Goal: Information Seeking & Learning: Check status

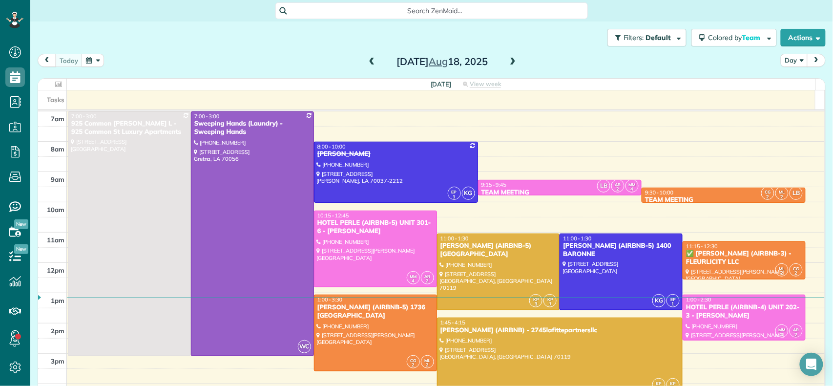
scroll to position [4, 4]
click at [366, 54] on div "Monday Aug 18, 2025" at bounding box center [442, 62] width 156 height 16
click at [369, 58] on span at bounding box center [371, 62] width 11 height 9
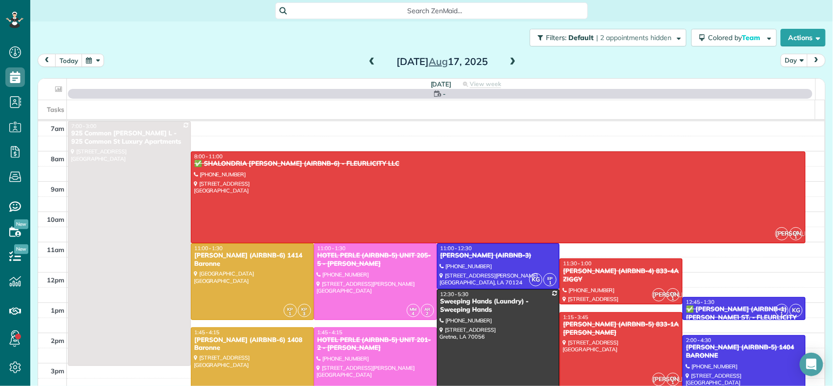
click at [367, 61] on span at bounding box center [371, 62] width 11 height 9
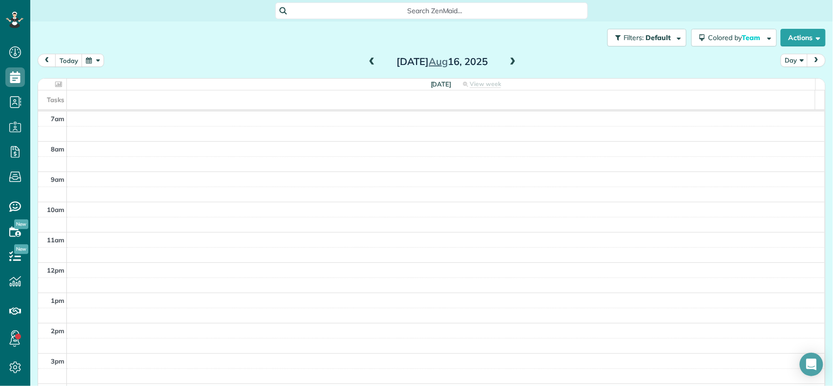
click at [367, 61] on span at bounding box center [371, 62] width 11 height 9
click at [366, 61] on span at bounding box center [371, 62] width 11 height 9
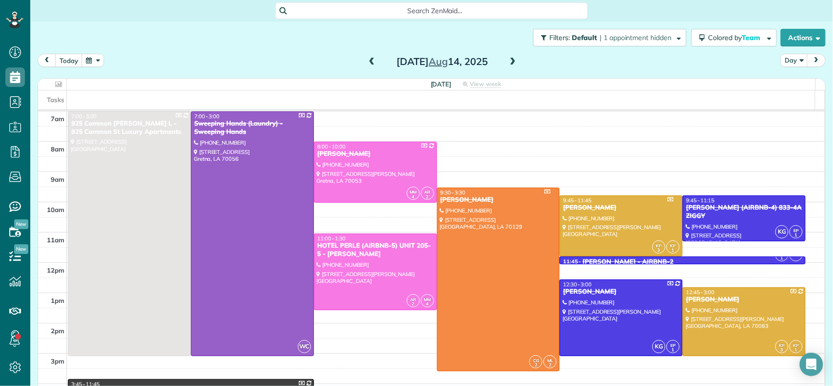
click at [510, 60] on span at bounding box center [512, 62] width 11 height 9
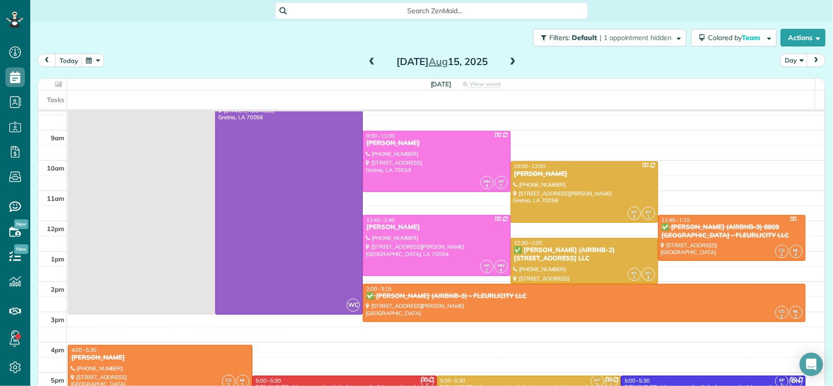
scroll to position [65, 0]
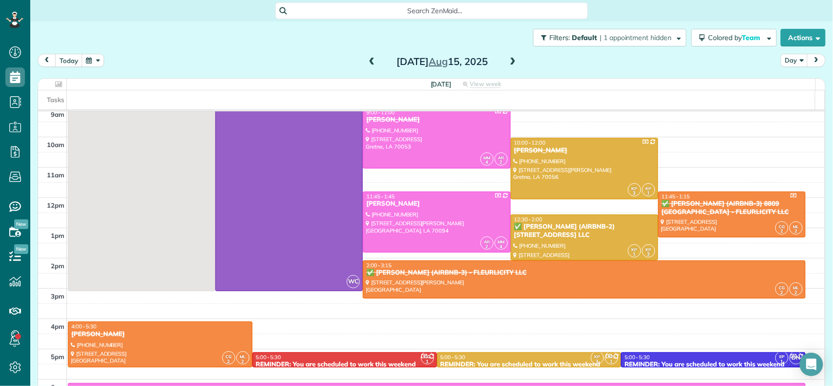
click at [569, 167] on div at bounding box center [584, 168] width 146 height 60
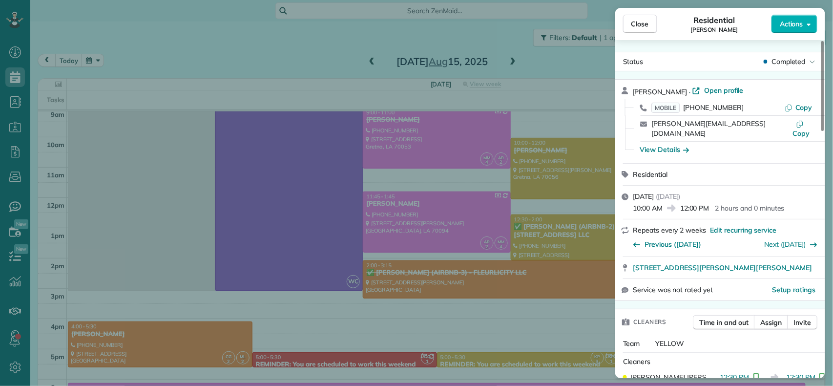
drag, startPoint x: 633, startPoint y: 202, endPoint x: 662, endPoint y: 203, distance: 28.8
click at [662, 203] on span "10:00 AM" at bounding box center [647, 208] width 30 height 10
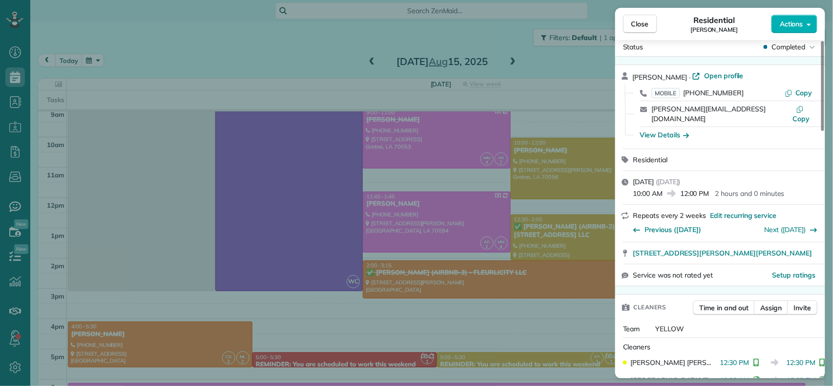
scroll to position [18, 0]
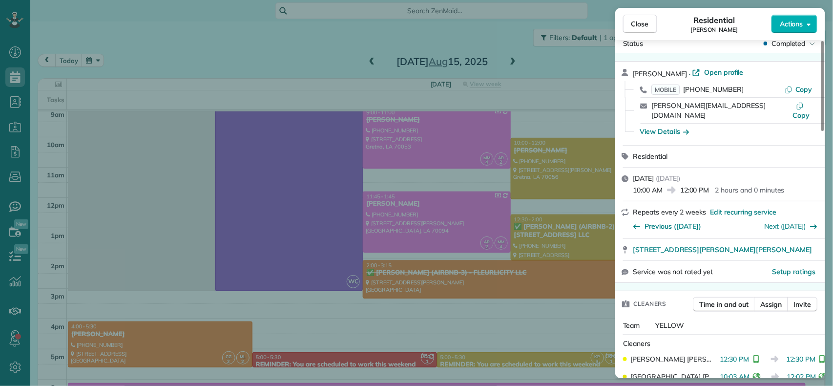
drag, startPoint x: 713, startPoint y: 366, endPoint x: 742, endPoint y: 346, distance: 34.5
click at [742, 354] on span "12:30 PM" at bounding box center [734, 359] width 29 height 10
drag, startPoint x: 636, startPoint y: 18, endPoint x: 547, endPoint y: 197, distance: 200.1
click at [636, 18] on button "Close" at bounding box center [640, 24] width 34 height 19
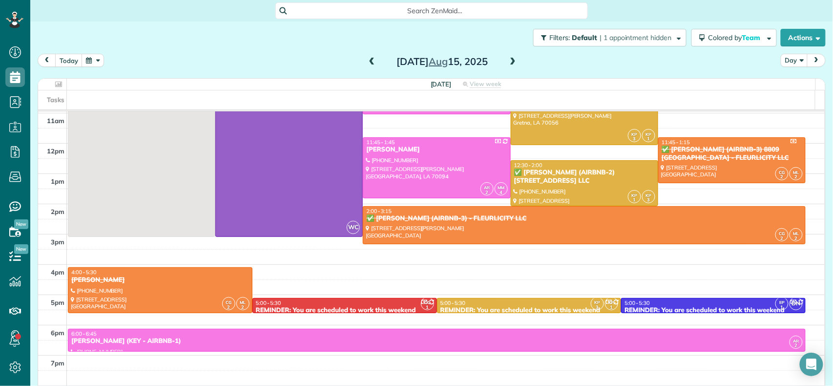
scroll to position [112, 0]
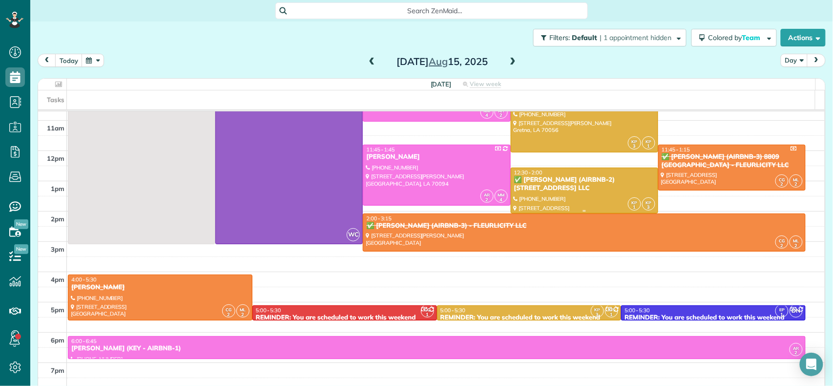
click at [569, 189] on div "✅ COURTNEY WATSON (AIRBNB-2) 2227 2ND ST - FLEURLICITY LLC" at bounding box center [584, 184] width 142 height 17
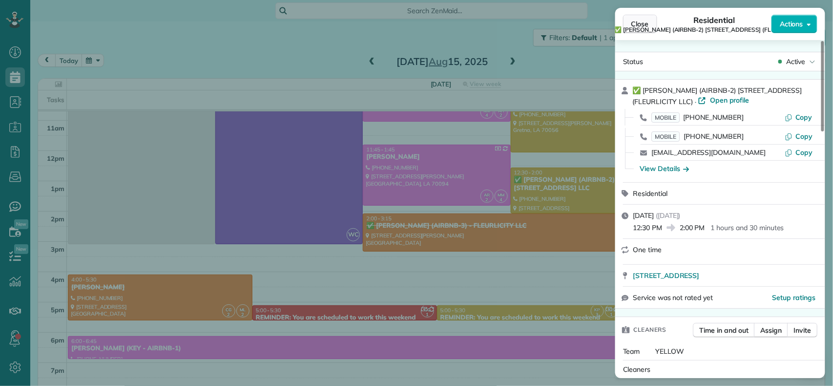
click at [634, 20] on span "Close" at bounding box center [640, 24] width 18 height 10
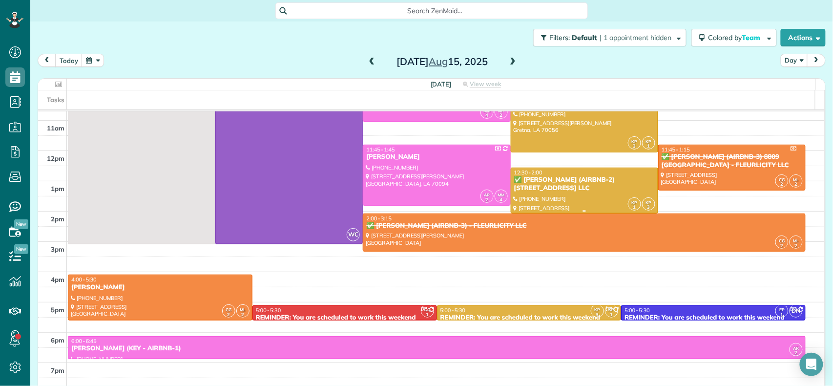
click at [526, 194] on div at bounding box center [584, 190] width 146 height 45
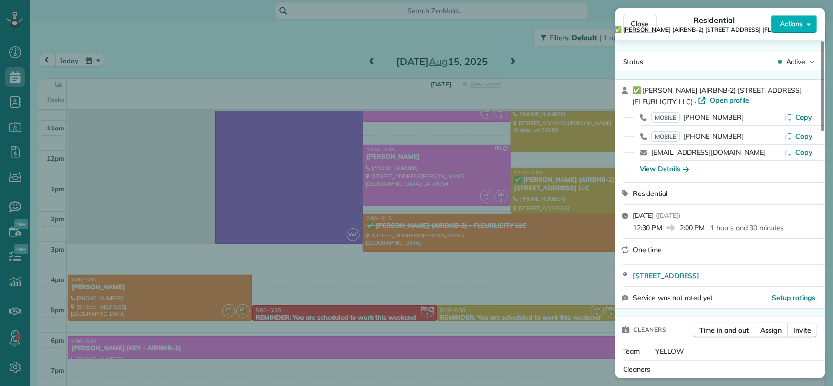
scroll to position [65, 0]
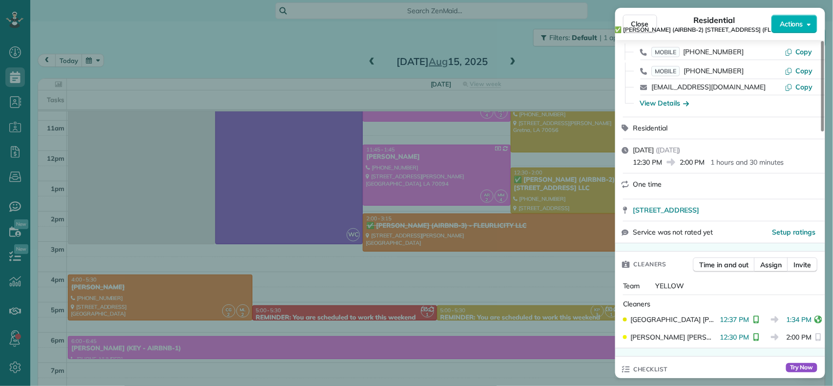
drag, startPoint x: 680, startPoint y: 162, endPoint x: 706, endPoint y: 161, distance: 25.9
click at [705, 161] on span "2:00 PM" at bounding box center [691, 162] width 25 height 10
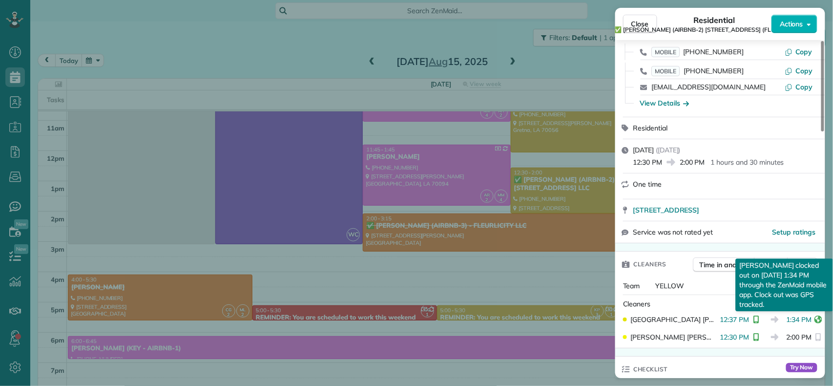
drag, startPoint x: 782, startPoint y: 319, endPoint x: 806, endPoint y: 319, distance: 24.4
click at [806, 319] on span "1:34 PM" at bounding box center [798, 319] width 25 height 10
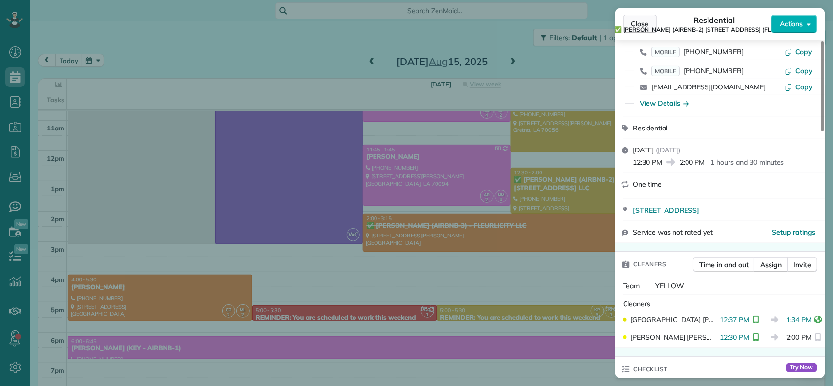
click at [631, 24] on div "Close Residential ✅ COURTNEY WATSON (AIRBNB-2) 2227 2ND ST (FLEURLICITY LLC) Ac…" at bounding box center [720, 24] width 210 height 32
click at [643, 22] on span "Close" at bounding box center [640, 24] width 18 height 10
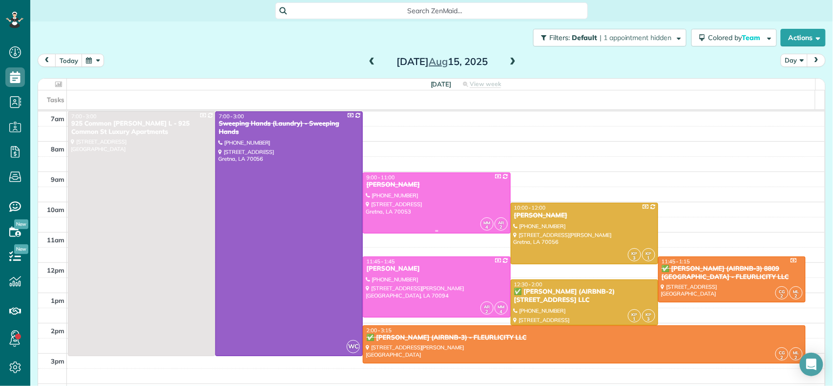
click at [426, 177] on div "9:00 - 11:00" at bounding box center [437, 177] width 142 height 7
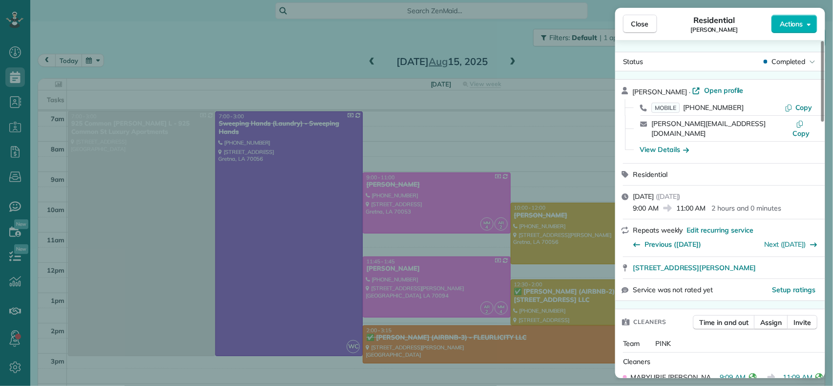
drag, startPoint x: 631, startPoint y: 198, endPoint x: 659, endPoint y: 200, distance: 27.4
click at [659, 200] on div "Friday, August 15, 2025 ( 3 days ago ) 9:00 AM 11:00 AM 2 hours and 0 minutes" at bounding box center [720, 201] width 210 height 33
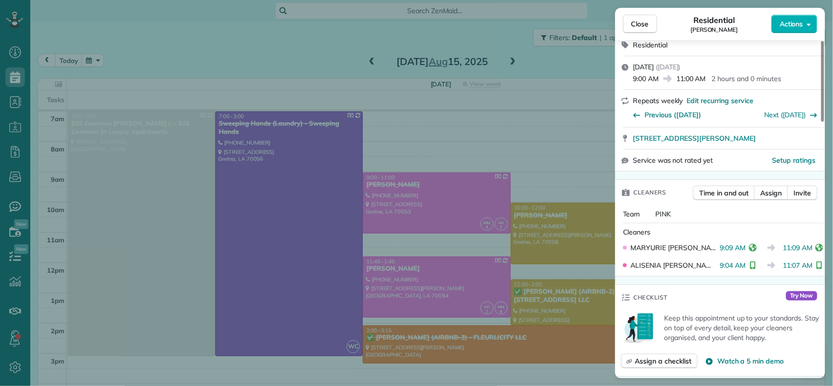
scroll to position [130, 0]
drag, startPoint x: 715, startPoint y: 238, endPoint x: 740, endPoint y: 236, distance: 24.5
click at [740, 242] on span "9:09 AM" at bounding box center [733, 247] width 26 height 10
drag, startPoint x: 715, startPoint y: 254, endPoint x: 738, endPoint y: 254, distance: 22.9
click at [738, 260] on span "9:04 AM" at bounding box center [733, 265] width 26 height 10
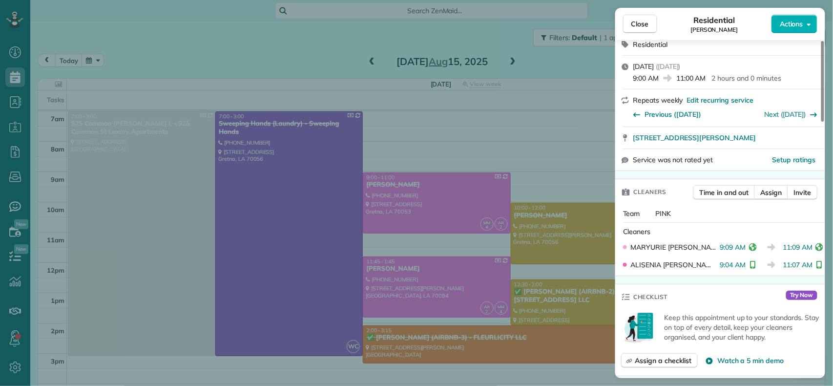
drag, startPoint x: 638, startPoint y: 20, endPoint x: 426, endPoint y: 190, distance: 271.9
click at [638, 20] on span "Close" at bounding box center [640, 24] width 18 height 10
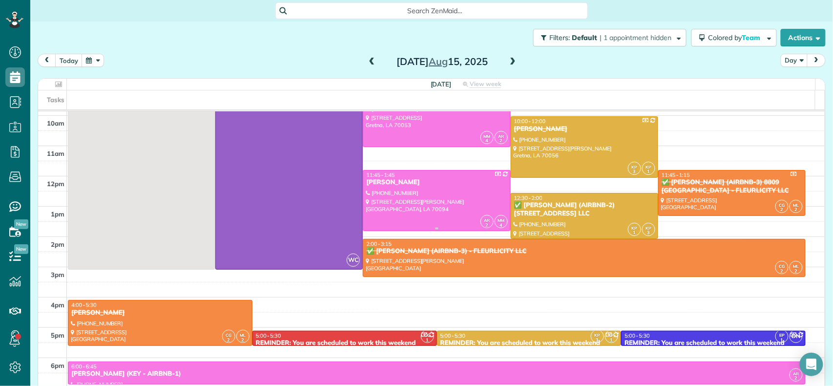
scroll to position [65, 0]
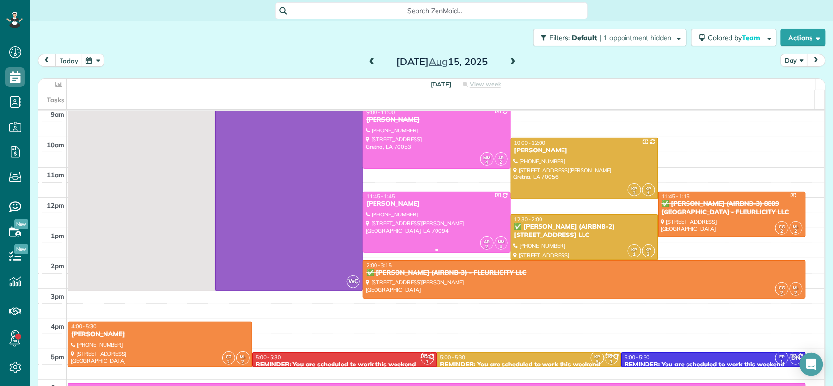
click at [422, 209] on div at bounding box center [436, 222] width 146 height 60
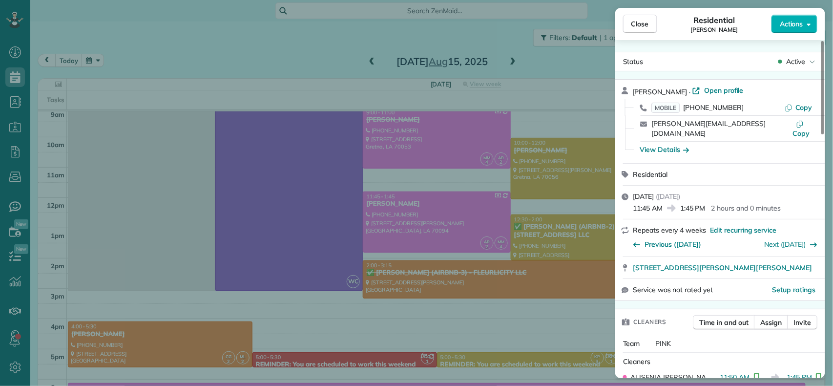
drag, startPoint x: 681, startPoint y: 200, endPoint x: 706, endPoint y: 200, distance: 24.4
click at [705, 203] on span "1:45 PM" at bounding box center [692, 208] width 25 height 10
click at [697, 203] on span "1:45 PM" at bounding box center [692, 208] width 25 height 10
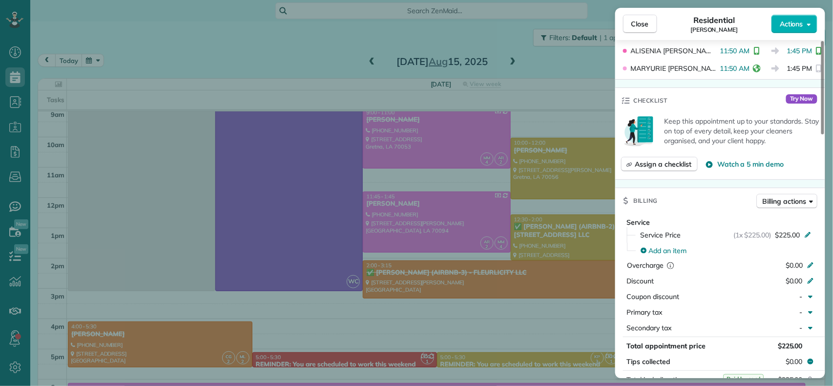
scroll to position [392, 0]
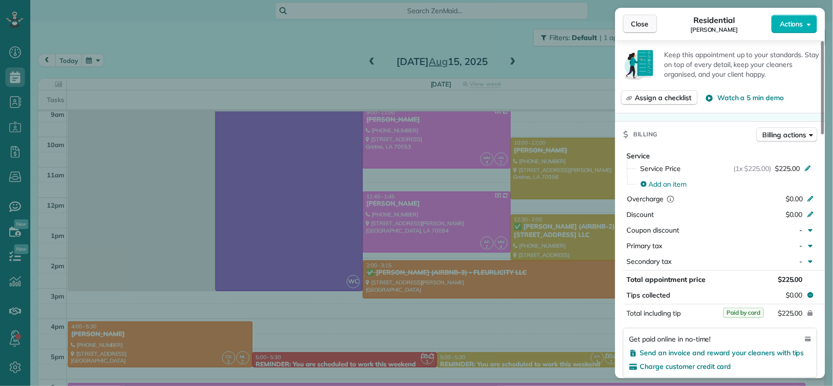
click at [631, 19] on span "Close" at bounding box center [640, 24] width 18 height 10
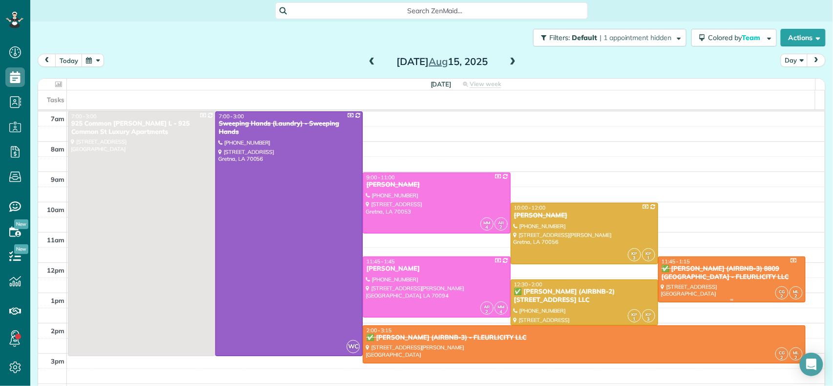
click at [697, 268] on div "✅ MATT GLAPION (AIRBNB-3) 8809 EDINBURGH - FLEURLICITY LLC" at bounding box center [732, 272] width 142 height 17
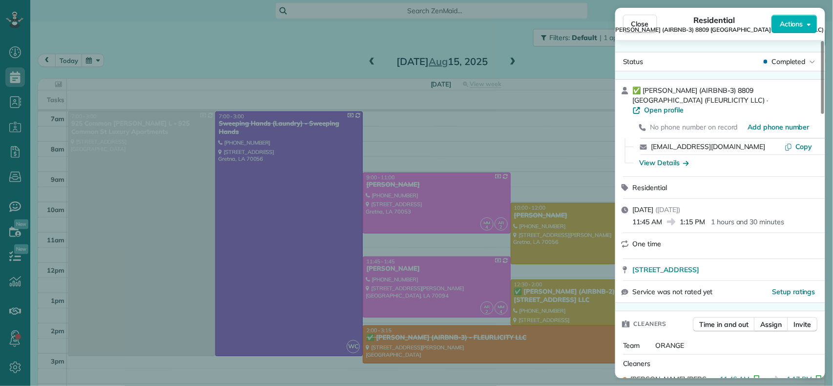
drag, startPoint x: 633, startPoint y: 212, endPoint x: 661, endPoint y: 215, distance: 27.5
click at [661, 217] on span "11:45 AM" at bounding box center [647, 222] width 30 height 10
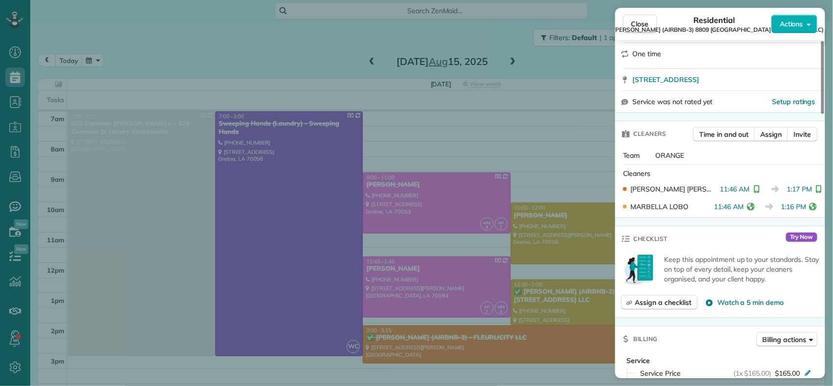
scroll to position [195, 0]
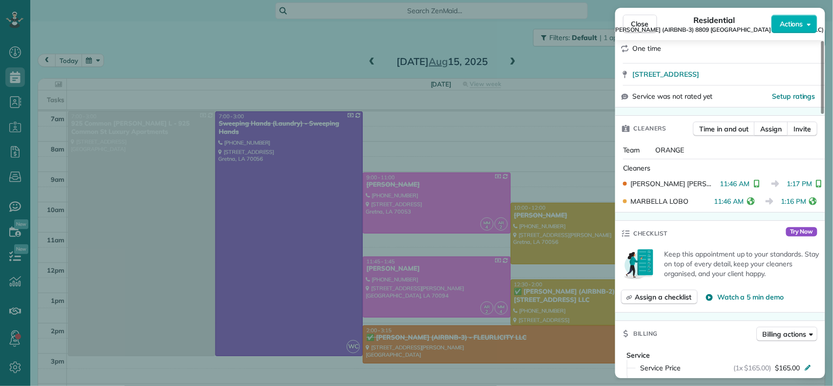
drag, startPoint x: 713, startPoint y: 176, endPoint x: 743, endPoint y: 176, distance: 29.3
click at [743, 179] on span "11:46 AM" at bounding box center [735, 184] width 30 height 10
drag, startPoint x: 645, startPoint y: 22, endPoint x: 475, endPoint y: 173, distance: 227.5
click at [645, 22] on span "Close" at bounding box center [640, 24] width 18 height 10
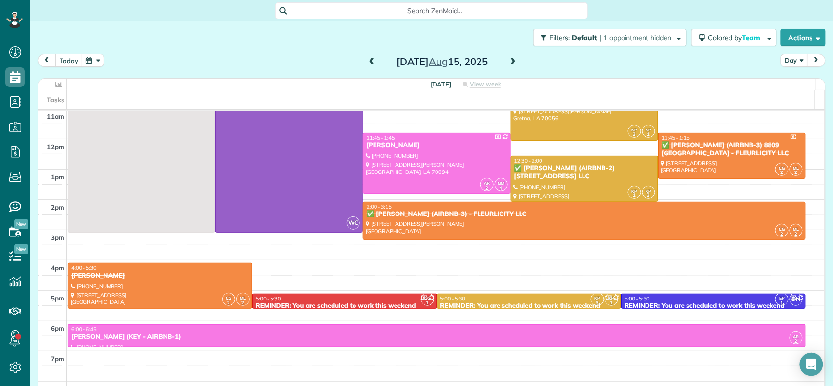
scroll to position [130, 0]
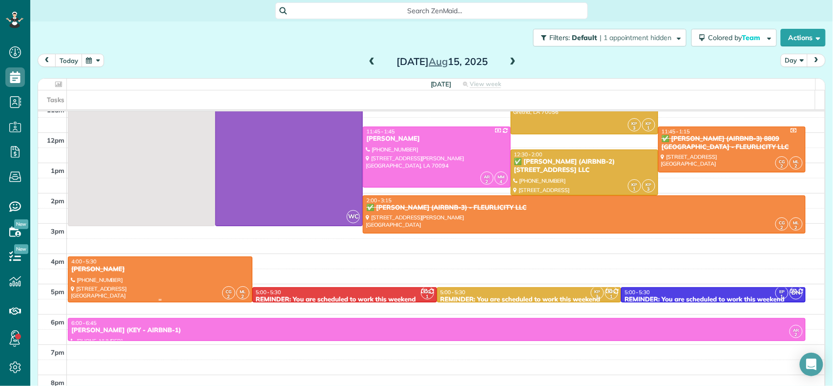
click at [207, 264] on div "4:00 - 5:30" at bounding box center [160, 261] width 179 height 7
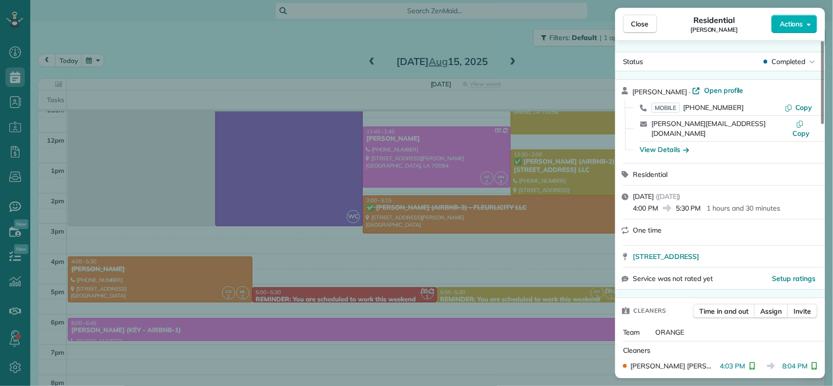
drag, startPoint x: 676, startPoint y: 200, endPoint x: 702, endPoint y: 200, distance: 25.9
click at [702, 201] on div "4:00 PM 5:30 PM 1 hours and 30 minutes" at bounding box center [725, 207] width 186 height 12
click at [751, 219] on div "One time" at bounding box center [720, 231] width 210 height 25
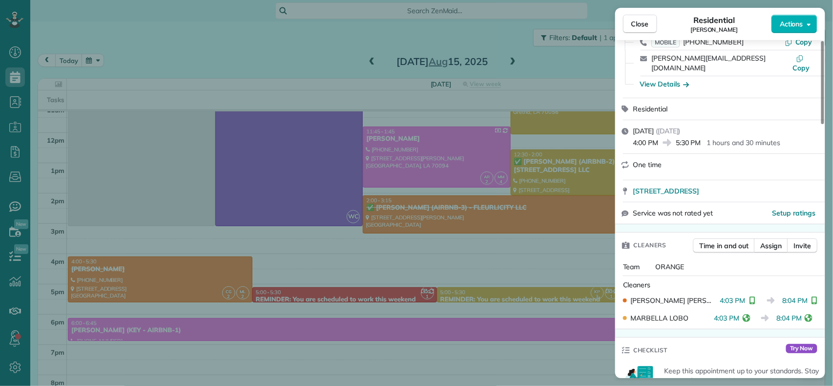
drag, startPoint x: 777, startPoint y: 292, endPoint x: 802, endPoint y: 291, distance: 24.9
click at [802, 295] on span "8:04 PM" at bounding box center [794, 300] width 25 height 10
click at [721, 258] on div "Team ORANGE" at bounding box center [720, 267] width 210 height 18
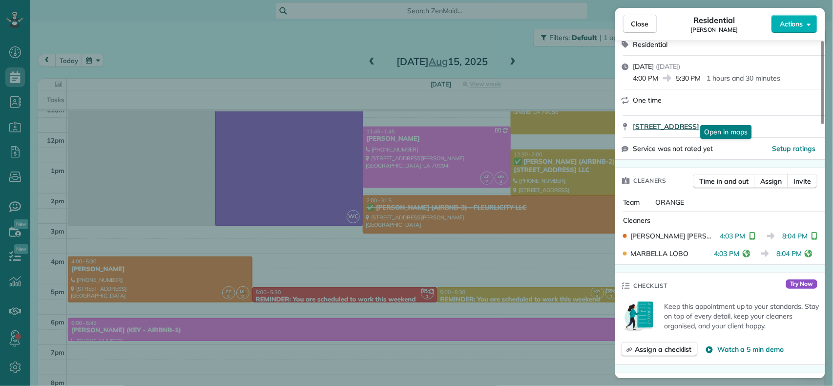
scroll to position [0, 0]
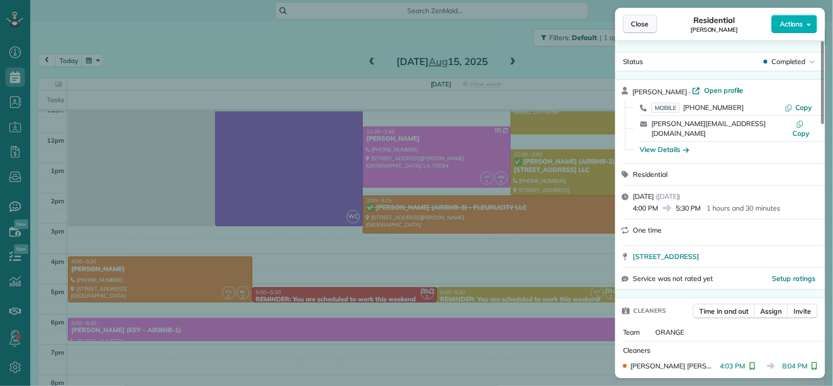
click at [636, 23] on span "Close" at bounding box center [640, 24] width 18 height 10
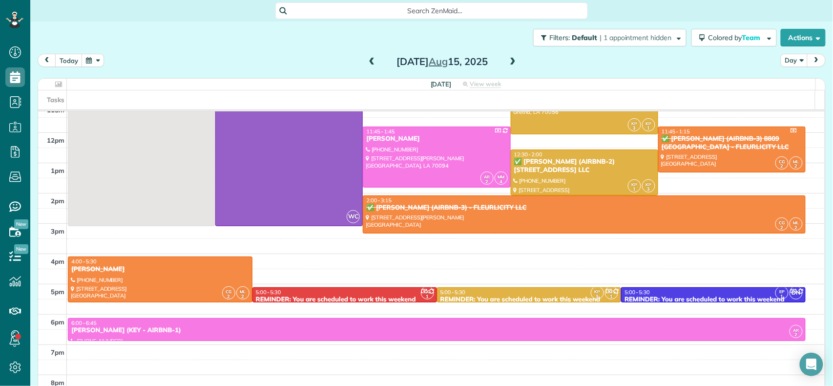
click at [507, 60] on span at bounding box center [512, 62] width 11 height 9
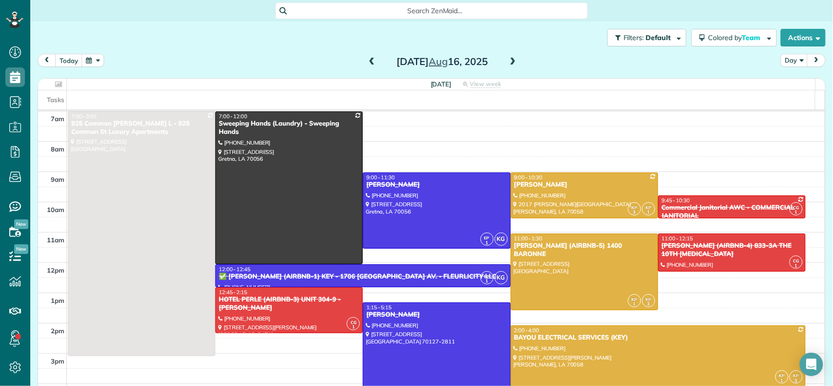
click at [508, 59] on span at bounding box center [512, 62] width 11 height 9
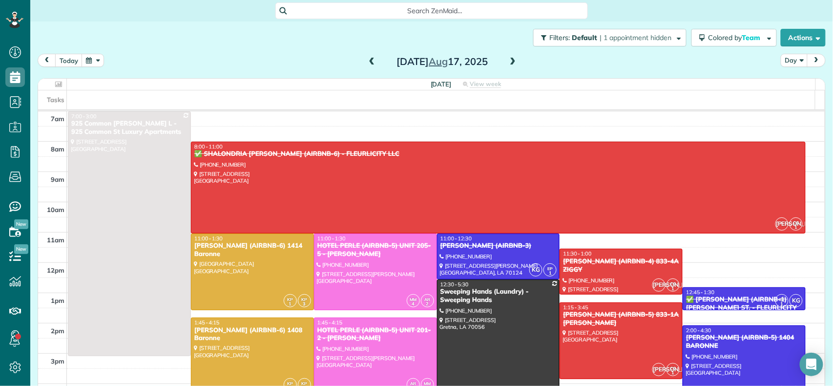
click at [367, 66] on span at bounding box center [371, 62] width 11 height 15
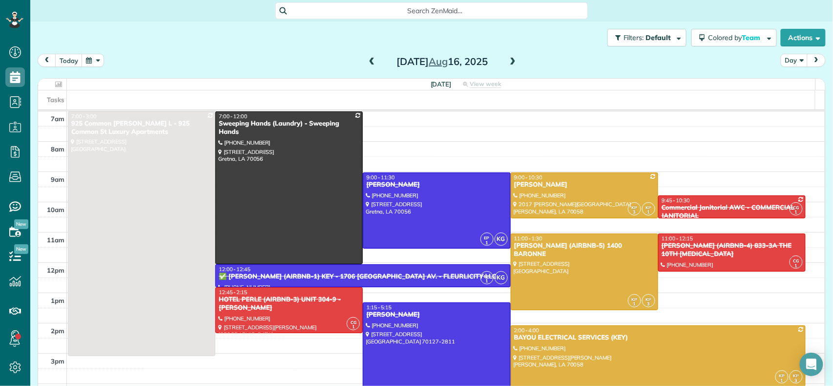
click at [555, 180] on div "9:00 - 10:30" at bounding box center [584, 177] width 142 height 7
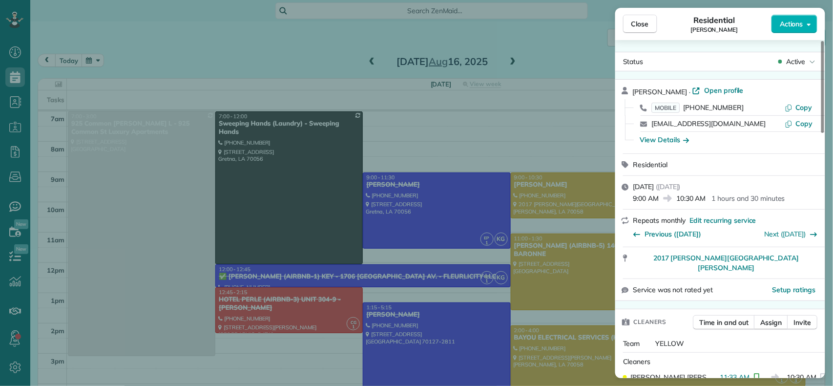
scroll to position [65, 0]
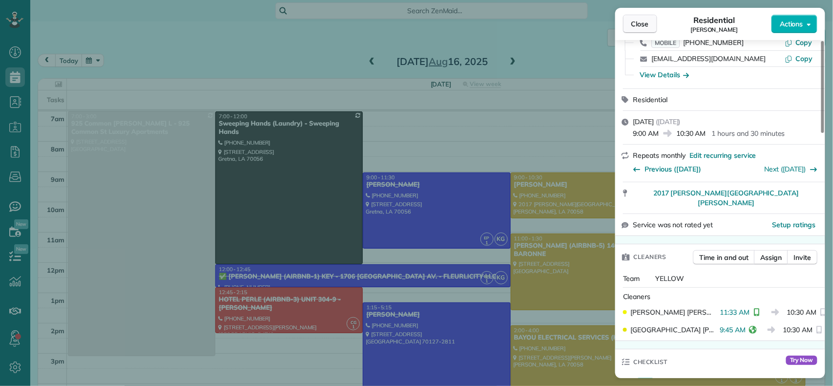
click at [652, 22] on button "Close" at bounding box center [640, 24] width 34 height 19
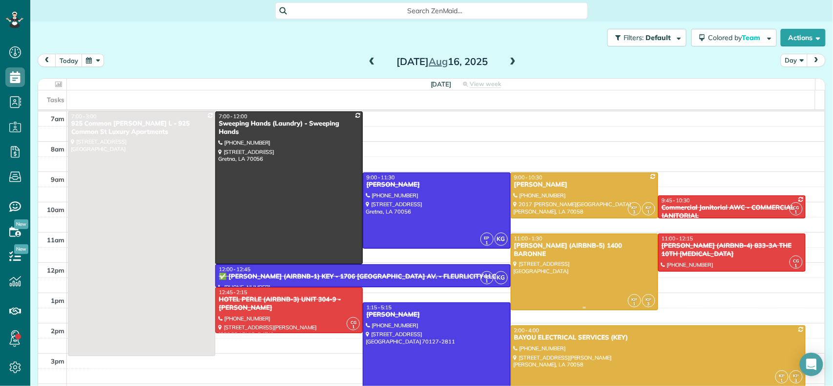
click at [574, 254] on div at bounding box center [584, 272] width 146 height 76
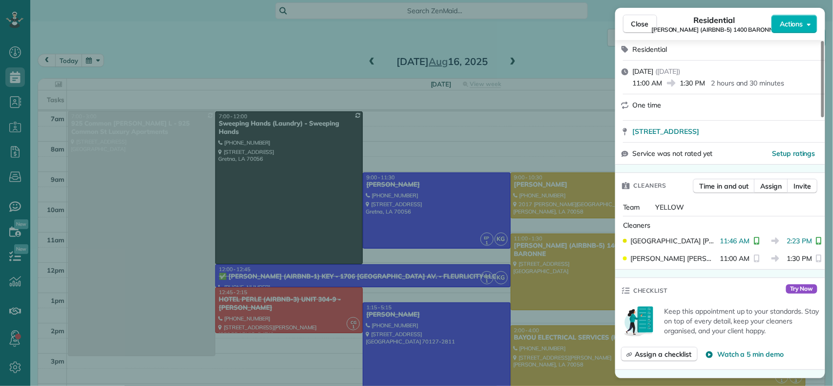
scroll to position [130, 0]
click at [647, 20] on span "Close" at bounding box center [640, 24] width 18 height 10
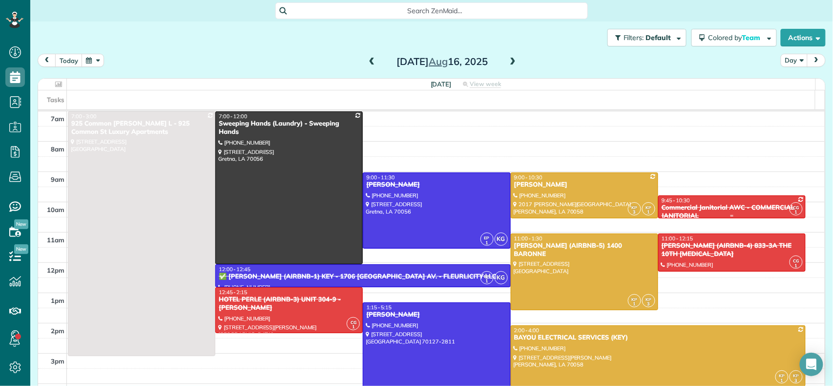
click at [665, 203] on div "Commercial Janitorial AWC - COMMERCIAL JANITORIAL" at bounding box center [732, 211] width 142 height 17
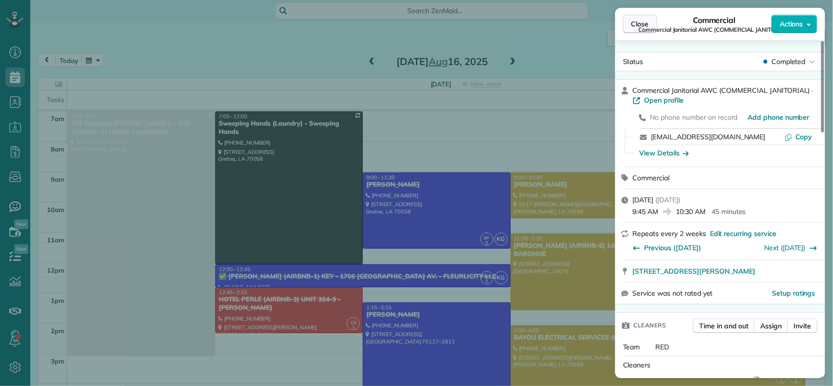
click at [639, 20] on span "Close" at bounding box center [640, 24] width 18 height 10
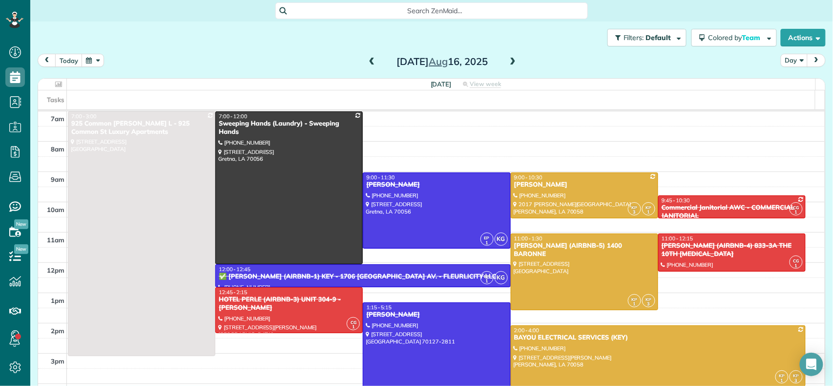
scroll to position [12, 0]
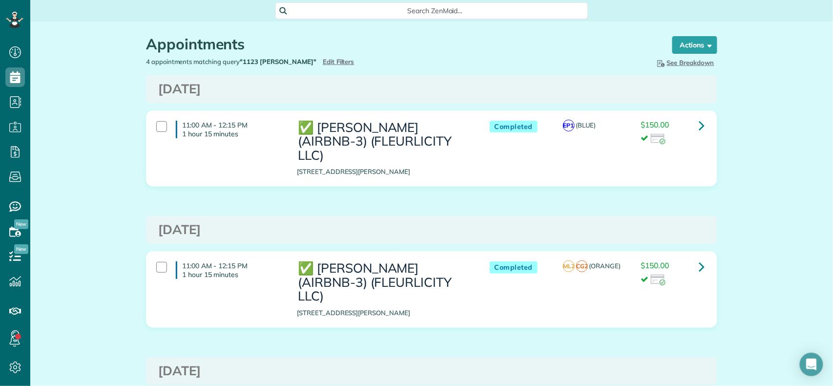
scroll to position [4, 4]
click at [323, 60] on span "Edit Filters" at bounding box center [339, 62] width 32 height 8
click at [0, 0] on span "Hide Filters" at bounding box center [0, 0] width 0 height 0
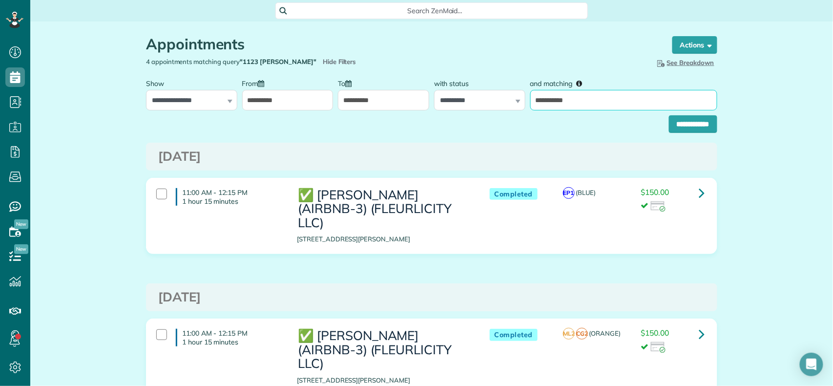
click at [594, 108] on input "**********" at bounding box center [623, 100] width 187 height 20
type input "***"
drag, startPoint x: 476, startPoint y: 41, endPoint x: 469, endPoint y: 58, distance: 17.5
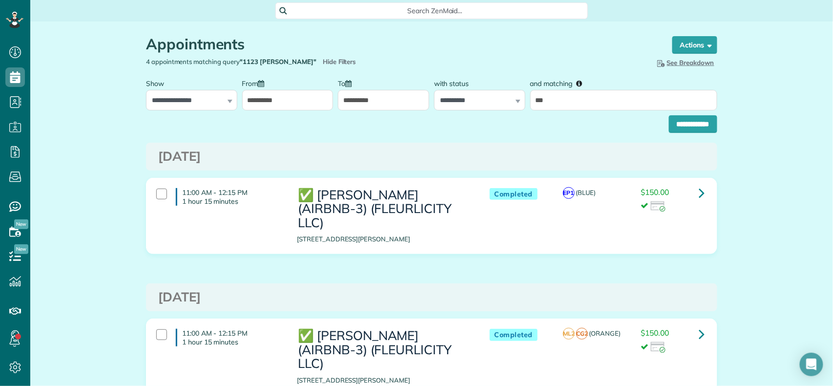
click at [476, 41] on h1 "Appointments" at bounding box center [400, 44] width 508 height 16
click at [301, 103] on input "**********" at bounding box center [287, 100] width 91 height 20
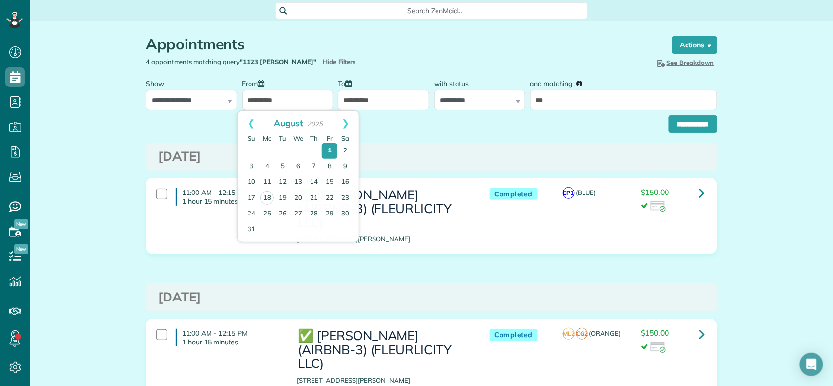
click at [384, 37] on h1 "Appointments" at bounding box center [400, 44] width 508 height 16
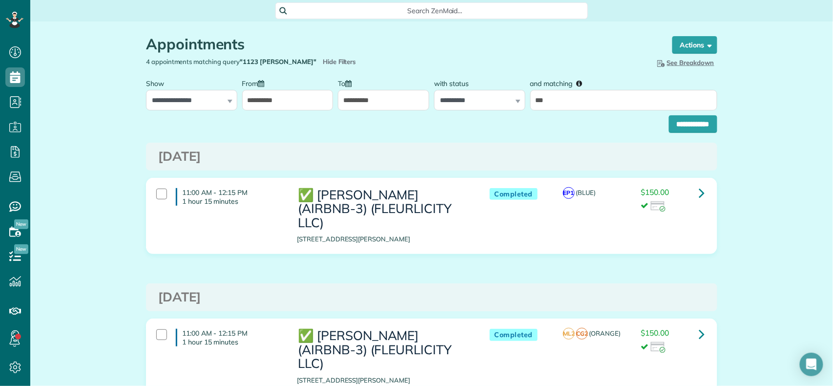
click at [637, 125] on div "**********" at bounding box center [431, 121] width 571 height 22
click at [675, 125] on input "**********" at bounding box center [693, 124] width 48 height 18
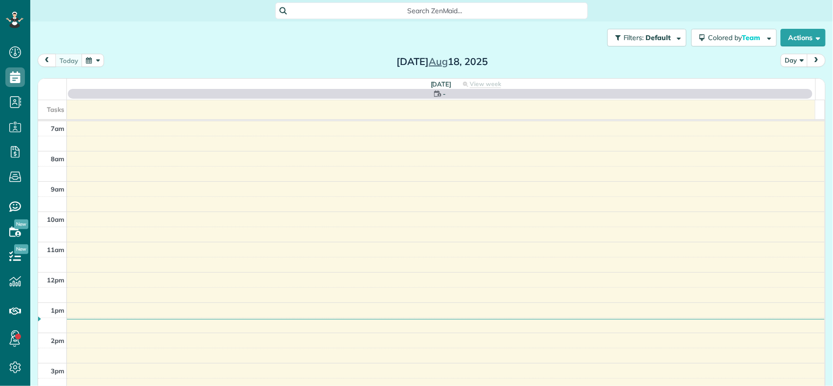
scroll to position [4, 4]
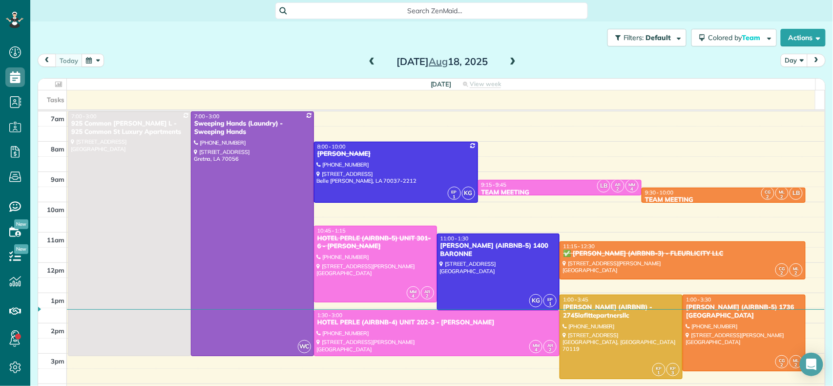
click at [509, 61] on span at bounding box center [512, 62] width 11 height 9
